Goal: Task Accomplishment & Management: Complete application form

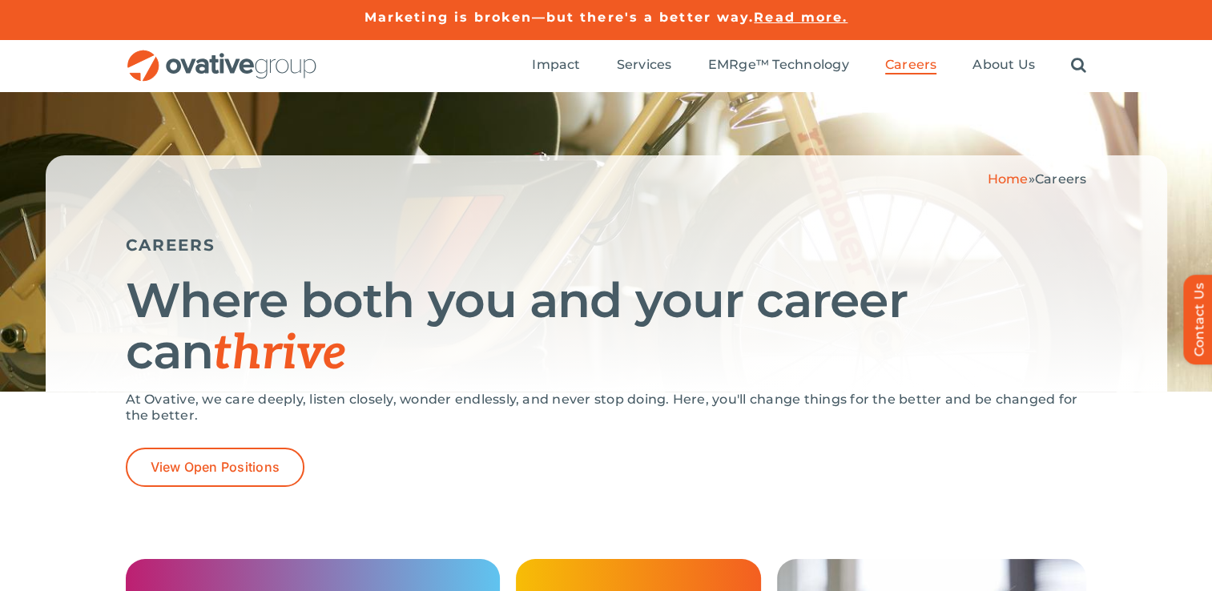
click at [212, 444] on div "At Ovative, we care deeply, listen closely, wonder endlessly, and never stop do…" at bounding box center [606, 420] width 961 height 56
click at [218, 472] on span "View Open Positions" at bounding box center [216, 467] width 130 height 15
click at [244, 468] on span "View Open Positions" at bounding box center [216, 467] width 130 height 15
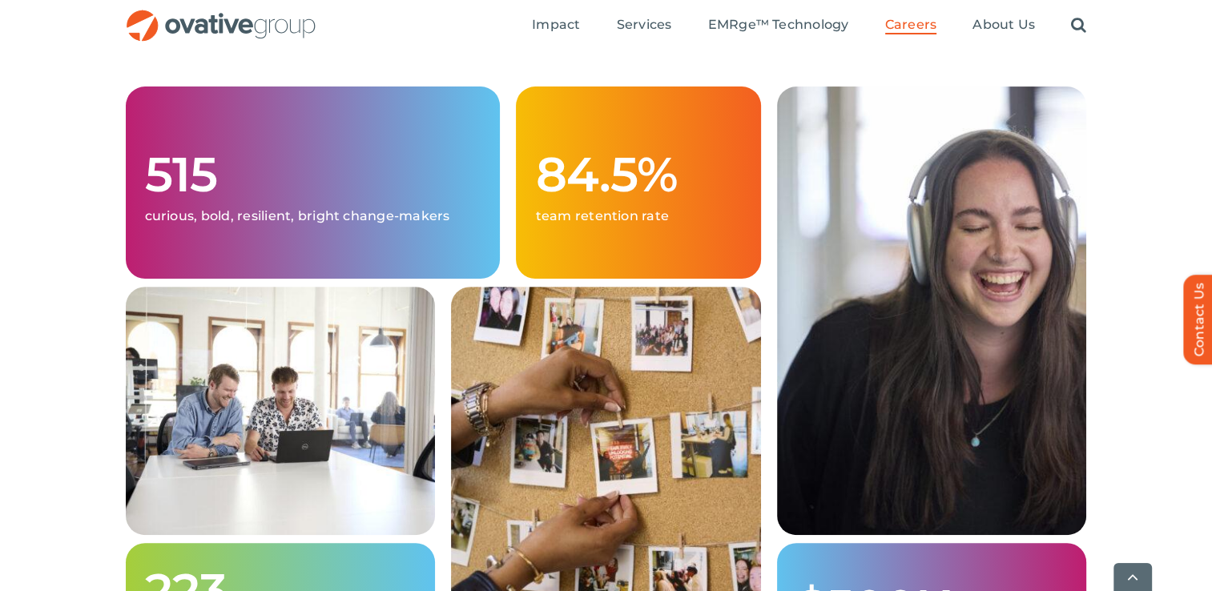
scroll to position [517, 0]
